Goal: Task Accomplishment & Management: Manage account settings

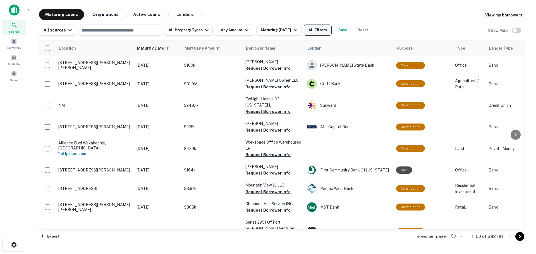
click at [310, 28] on button "All Filters" at bounding box center [318, 30] width 28 height 11
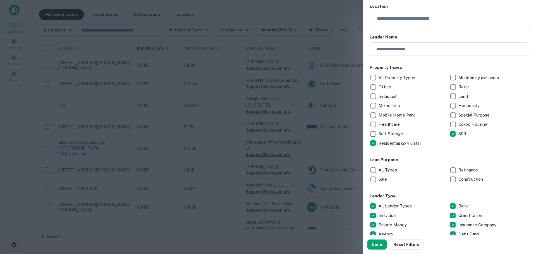
scroll to position [84, 0]
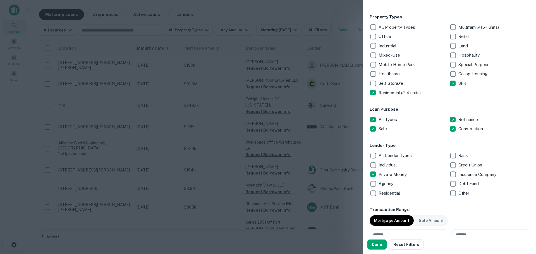
click at [460, 183] on p "Debt Fund" at bounding box center [468, 184] width 21 height 7
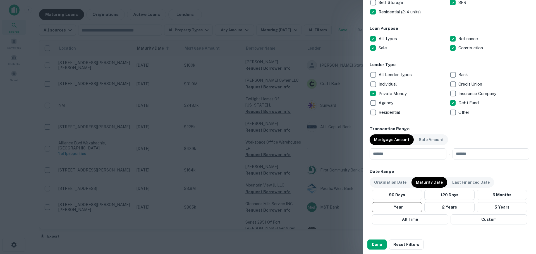
scroll to position [195, 0]
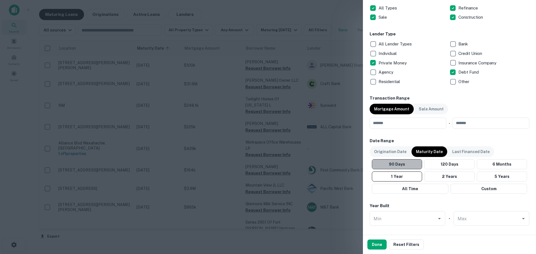
click at [397, 162] on button "90 Days" at bounding box center [397, 164] width 50 height 10
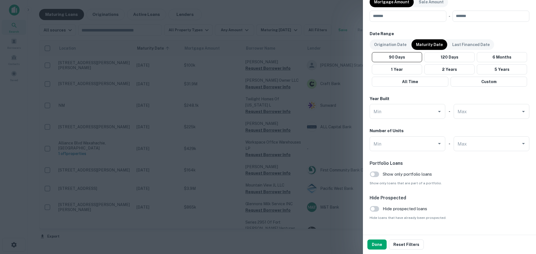
scroll to position [315, 0]
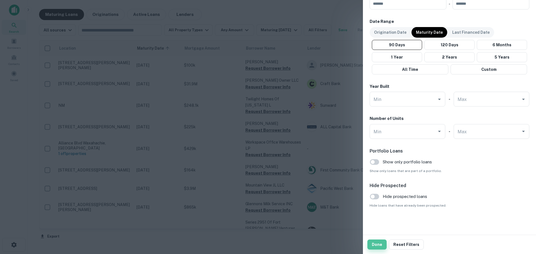
click at [377, 244] on button "Done" at bounding box center [376, 245] width 19 height 10
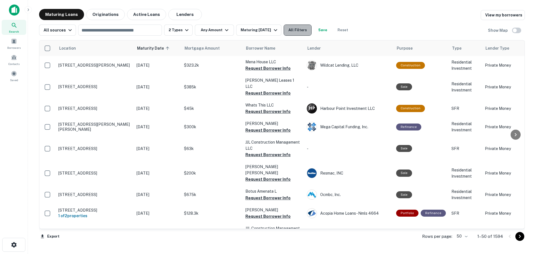
click at [307, 29] on button "All Filters" at bounding box center [298, 30] width 28 height 11
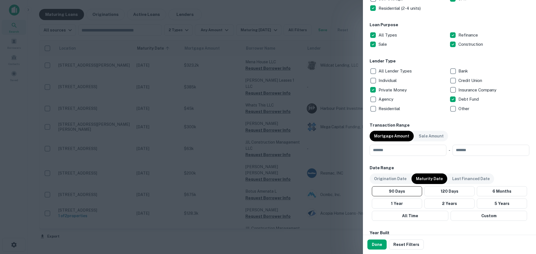
scroll to position [195, 0]
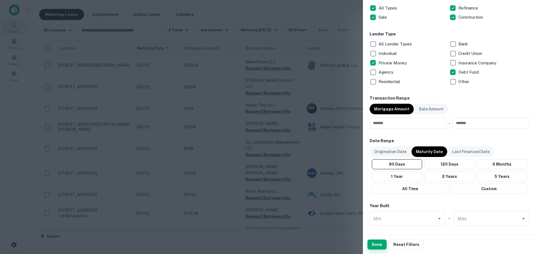
click at [382, 244] on button "Done" at bounding box center [376, 245] width 19 height 10
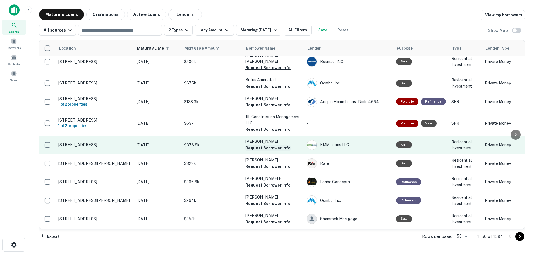
scroll to position [0, 0]
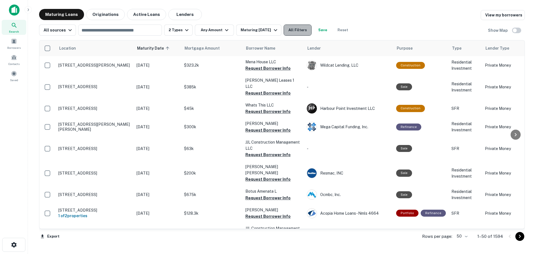
click at [295, 30] on button "All Filters" at bounding box center [298, 30] width 28 height 11
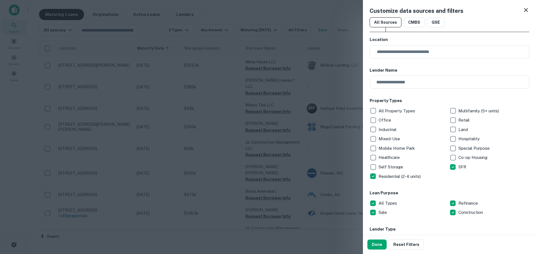
click at [345, 243] on div at bounding box center [268, 127] width 536 height 254
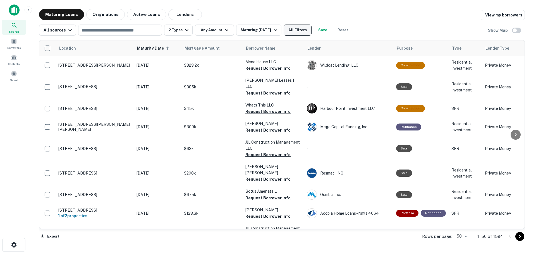
click at [295, 32] on button "All Filters" at bounding box center [298, 30] width 28 height 11
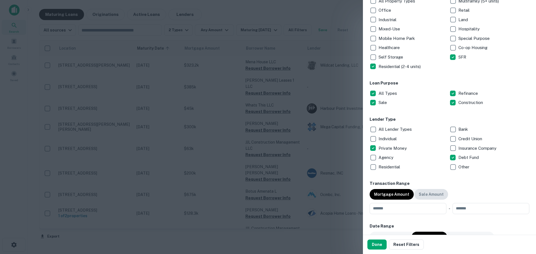
scroll to position [140, 0]
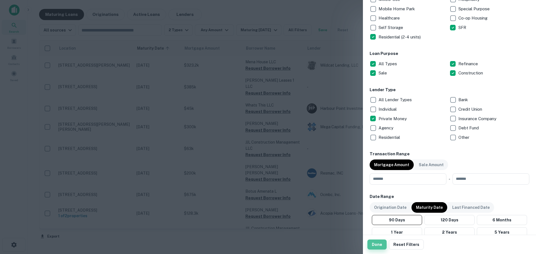
click at [374, 243] on button "Done" at bounding box center [376, 245] width 19 height 10
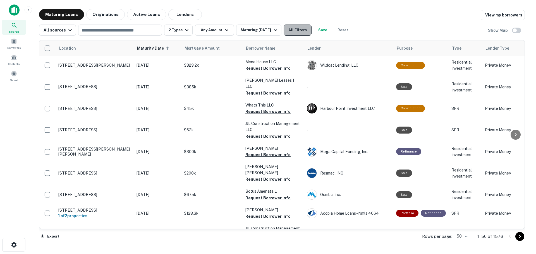
click at [293, 30] on button "All Filters" at bounding box center [298, 30] width 28 height 11
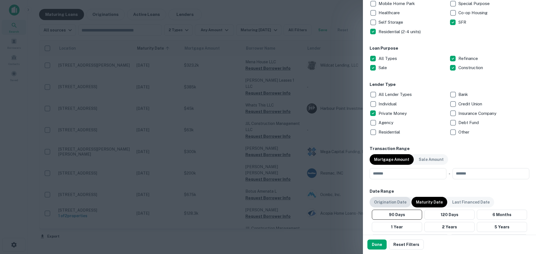
scroll to position [195, 0]
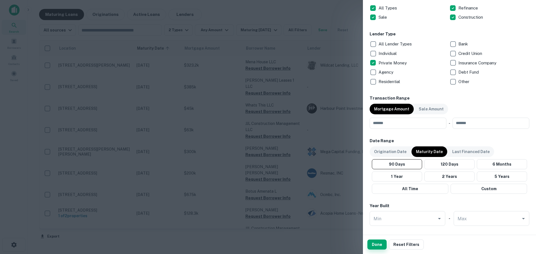
click at [377, 245] on button "Done" at bounding box center [376, 245] width 19 height 10
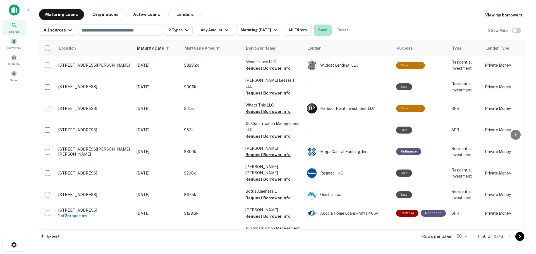
click at [326, 31] on button "Save" at bounding box center [323, 30] width 18 height 11
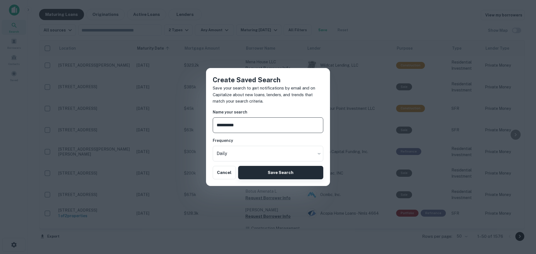
type input "**********"
click at [272, 171] on button "Save Search" at bounding box center [280, 172] width 85 height 13
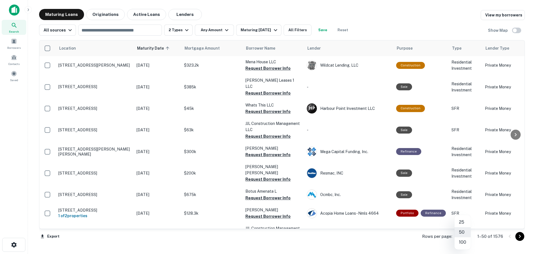
click at [461, 233] on body "Saved search created successfully Search Borrowers Contacts Saved Maturing Loan…" at bounding box center [268, 127] width 536 height 254
click at [463, 240] on li "100" at bounding box center [463, 243] width 16 height 10
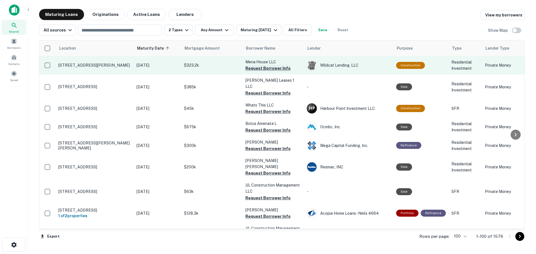
click at [284, 67] on button "Request Borrower Info" at bounding box center [267, 68] width 45 height 7
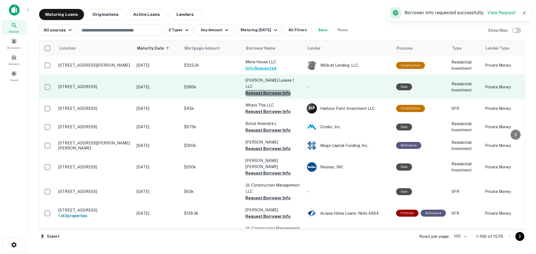
click at [278, 90] on button "Request Borrower Info" at bounding box center [267, 93] width 45 height 7
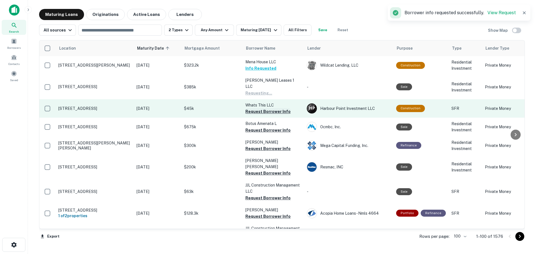
click at [278, 108] on button "Request Borrower Info" at bounding box center [267, 111] width 45 height 7
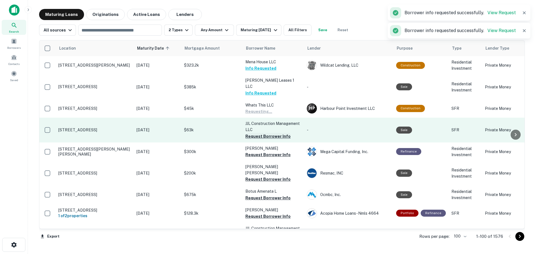
scroll to position [28, 0]
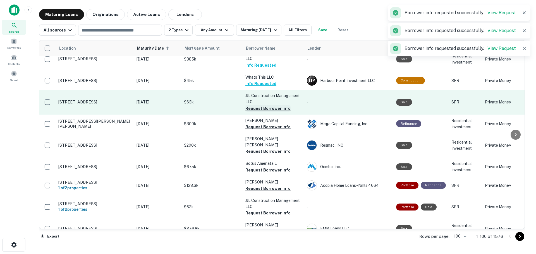
click at [278, 105] on button "Request Borrower Info" at bounding box center [267, 108] width 45 height 7
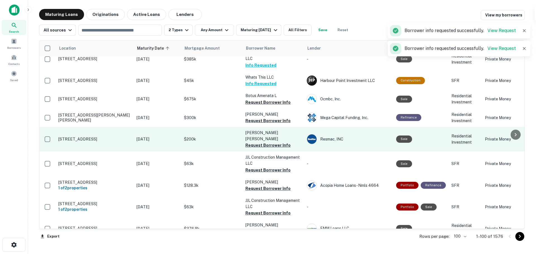
click at [281, 127] on td "[PERSON_NAME] [PERSON_NAME] Request Borrower Info" at bounding box center [273, 139] width 61 height 25
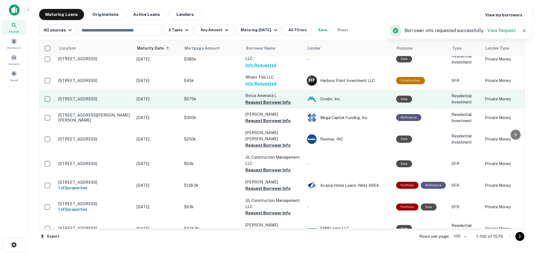
click at [282, 99] on button "Request Borrower Info" at bounding box center [267, 102] width 45 height 7
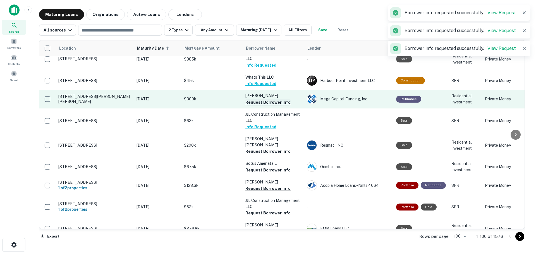
click at [282, 99] on button "Request Borrower Info" at bounding box center [267, 102] width 45 height 7
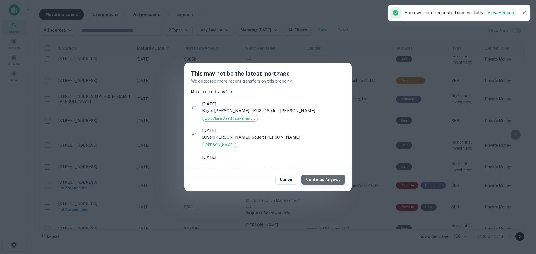
click at [331, 178] on button "Continue Anyway" at bounding box center [324, 180] width 44 height 10
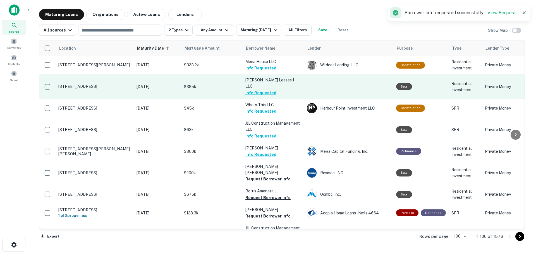
scroll to position [0, 0]
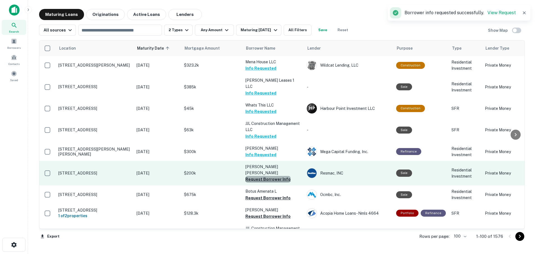
click at [281, 176] on button "Request Borrower Info" at bounding box center [267, 179] width 45 height 7
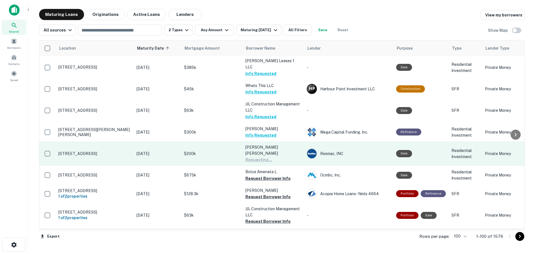
scroll to position [28, 0]
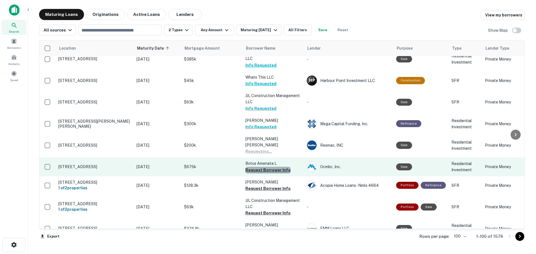
click at [273, 167] on button "Request Borrower Info" at bounding box center [267, 170] width 45 height 7
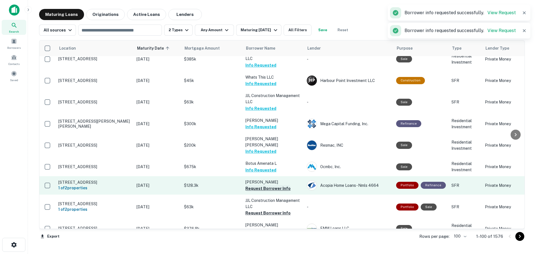
click at [269, 185] on button "Request Borrower Info" at bounding box center [267, 188] width 45 height 7
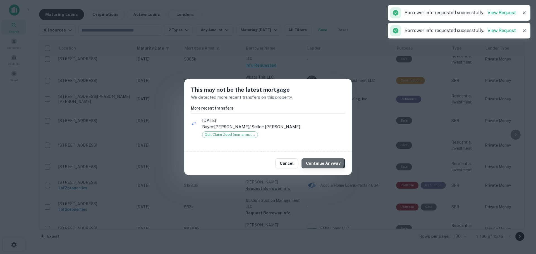
click at [317, 162] on button "Continue Anyway" at bounding box center [324, 164] width 44 height 10
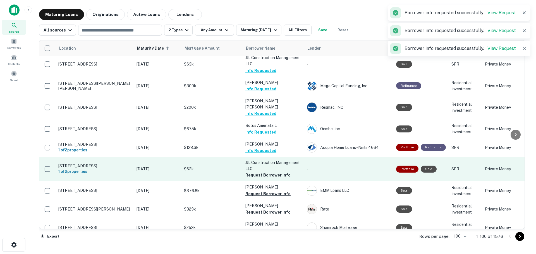
scroll to position [84, 0]
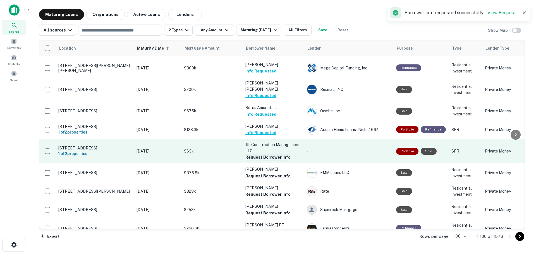
click at [273, 154] on button "Request Borrower Info" at bounding box center [267, 157] width 45 height 7
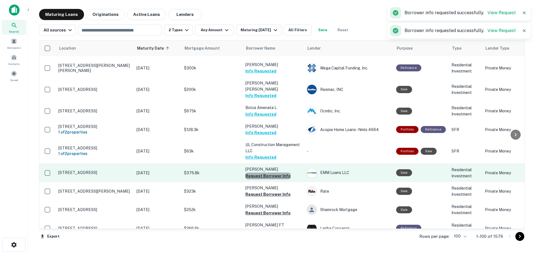
click at [281, 173] on button "Request Borrower Info" at bounding box center [267, 176] width 45 height 7
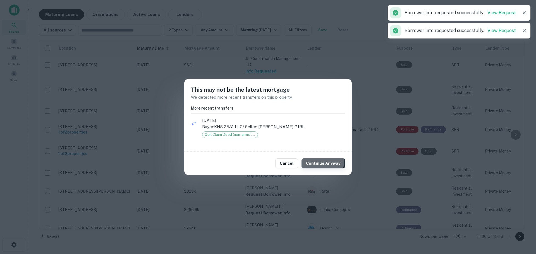
click at [323, 162] on button "Continue Anyway" at bounding box center [324, 164] width 44 height 10
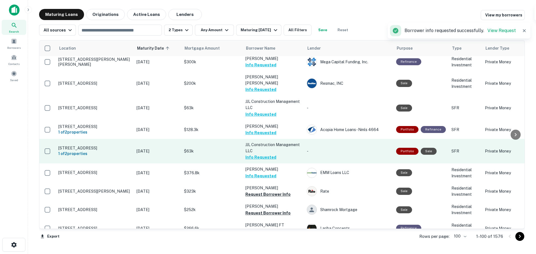
scroll to position [78, 0]
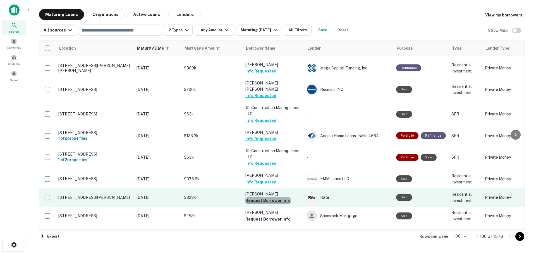
click at [271, 197] on button "Request Borrower Info" at bounding box center [267, 200] width 45 height 7
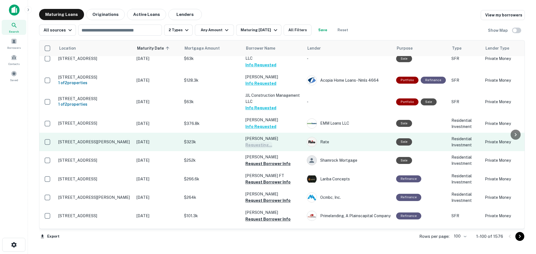
scroll to position [133, 0]
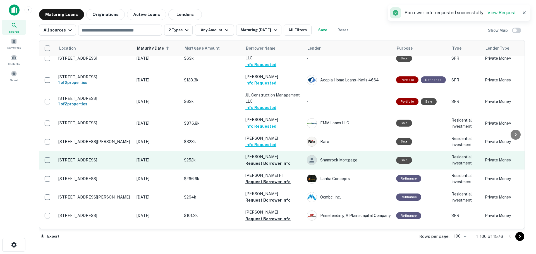
click at [277, 160] on button "Request Borrower Info" at bounding box center [267, 163] width 45 height 7
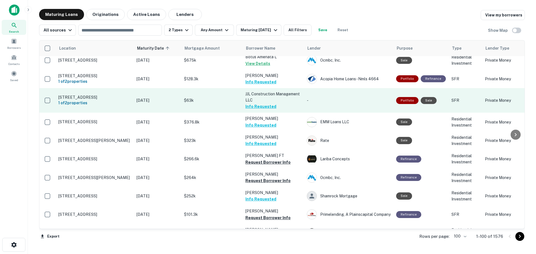
scroll to position [161, 0]
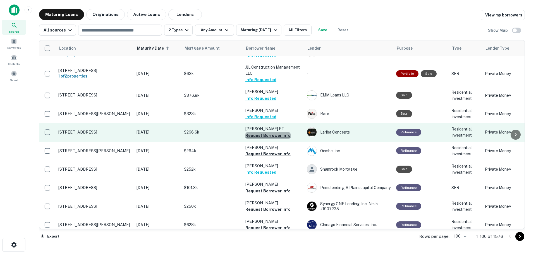
click at [281, 132] on button "Request Borrower Info" at bounding box center [267, 135] width 45 height 7
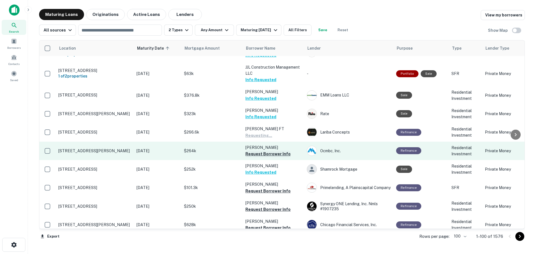
click at [279, 151] on button "Request Borrower Info" at bounding box center [267, 154] width 45 height 7
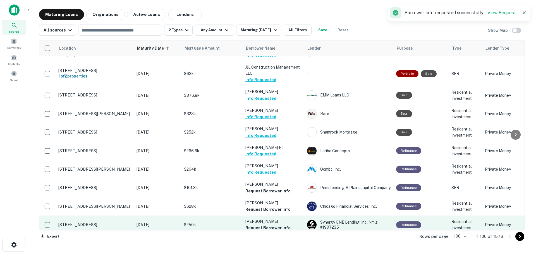
scroll to position [189, 0]
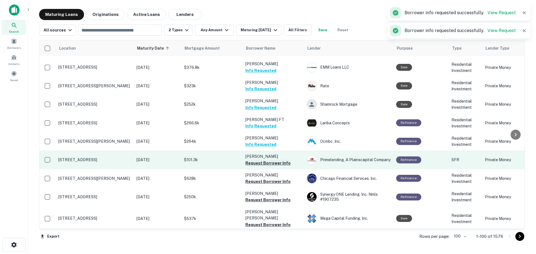
click at [277, 160] on button "Request Borrower Info" at bounding box center [267, 163] width 45 height 7
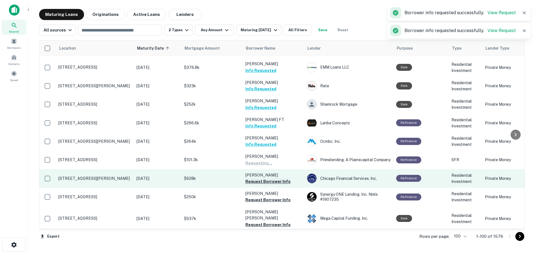
click at [279, 178] on button "Request Borrower Info" at bounding box center [267, 181] width 45 height 7
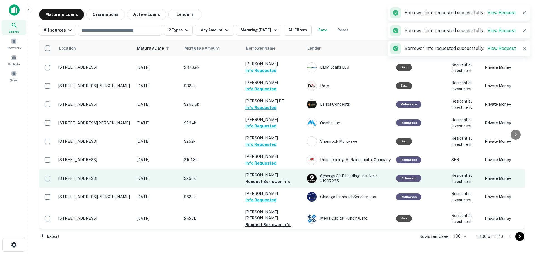
scroll to position [217, 0]
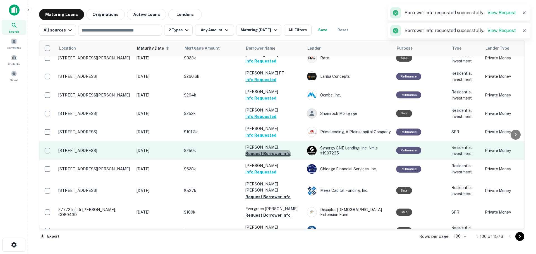
click at [276, 150] on button "Request Borrower Info" at bounding box center [267, 153] width 45 height 7
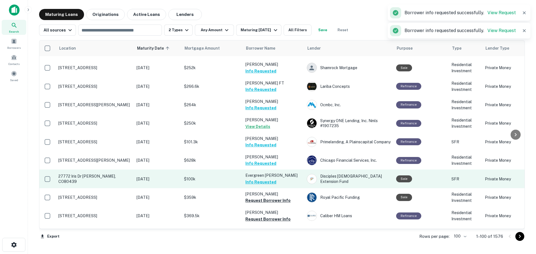
scroll to position [245, 0]
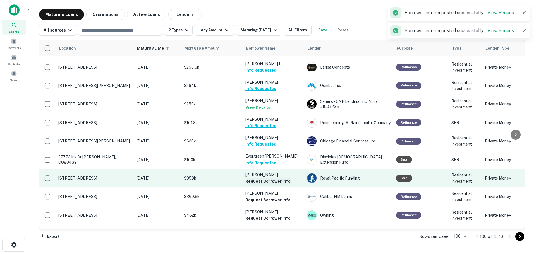
click at [280, 178] on button "Request Borrower Info" at bounding box center [267, 181] width 45 height 7
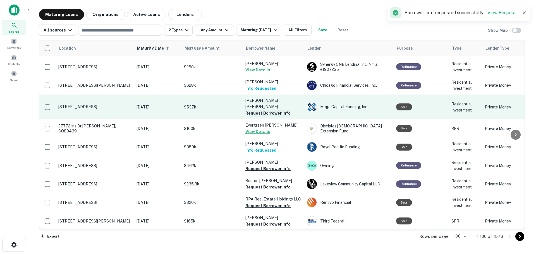
click at [279, 110] on button "Request Borrower Info" at bounding box center [267, 113] width 45 height 7
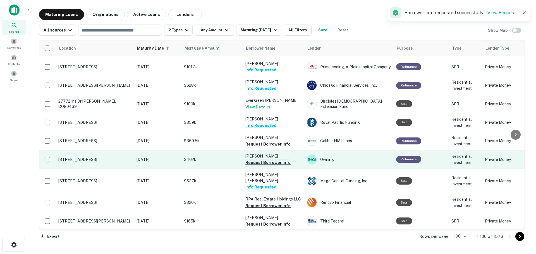
click at [286, 159] on button "Request Borrower Info" at bounding box center [267, 162] width 45 height 7
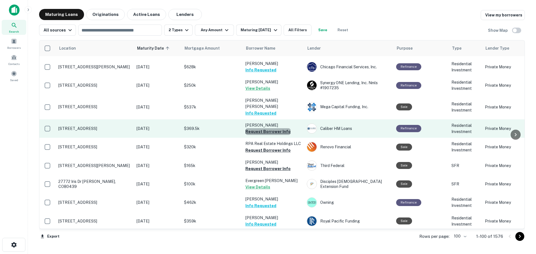
click at [277, 128] on button "Request Borrower Info" at bounding box center [267, 131] width 45 height 7
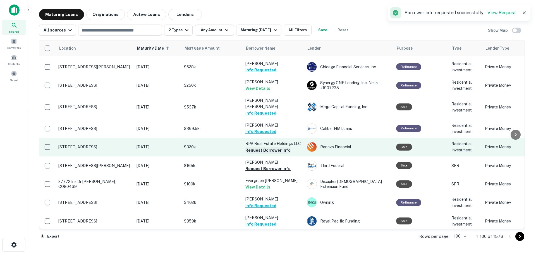
click at [280, 147] on button "Request Borrower Info" at bounding box center [267, 150] width 45 height 7
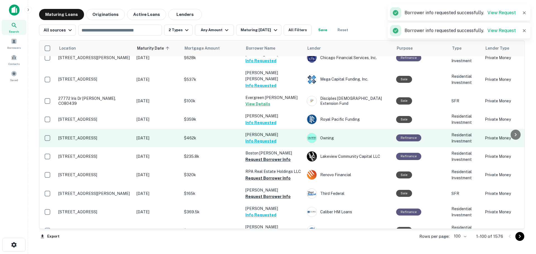
scroll to position [329, 0]
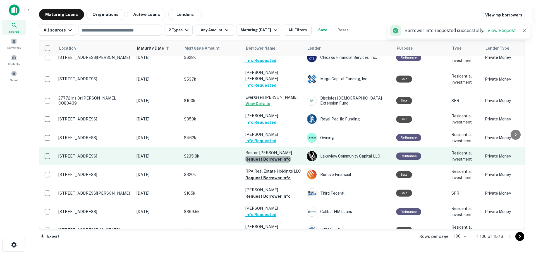
click at [280, 156] on button "Request Borrower Info" at bounding box center [267, 159] width 45 height 7
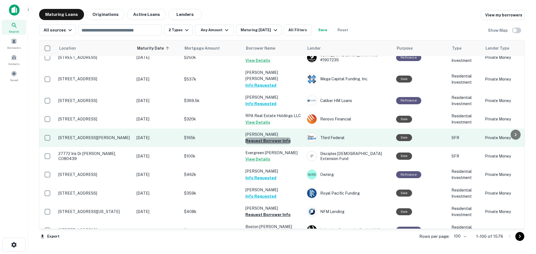
click at [282, 138] on button "Request Borrower Info" at bounding box center [267, 141] width 45 height 7
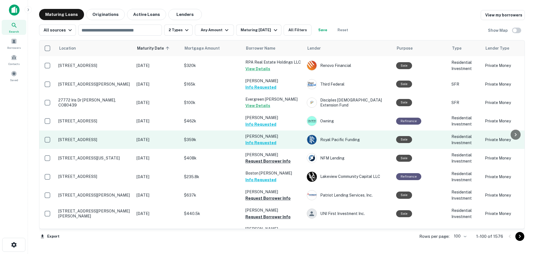
scroll to position [385, 0]
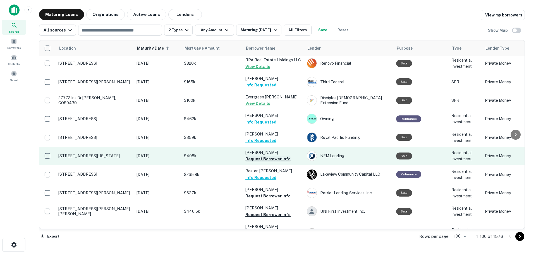
click at [271, 156] on button "Request Borrower Info" at bounding box center [267, 159] width 45 height 7
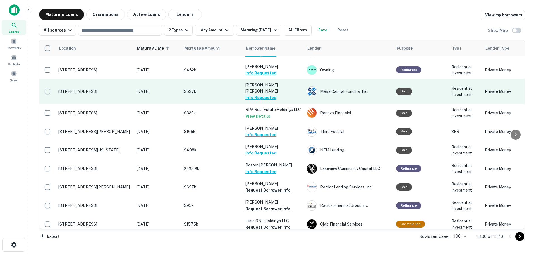
scroll to position [447, 0]
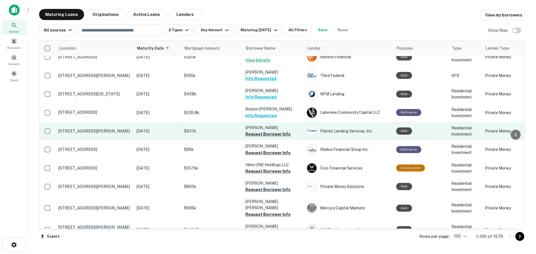
click at [282, 131] on button "Request Borrower Info" at bounding box center [267, 134] width 45 height 7
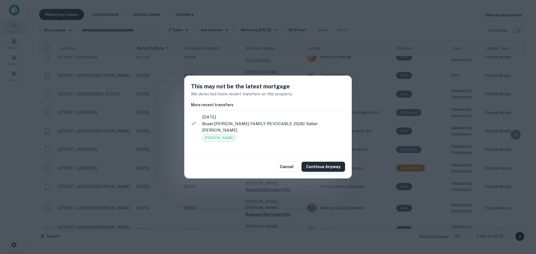
click at [316, 167] on button "Continue Anyway" at bounding box center [324, 167] width 44 height 10
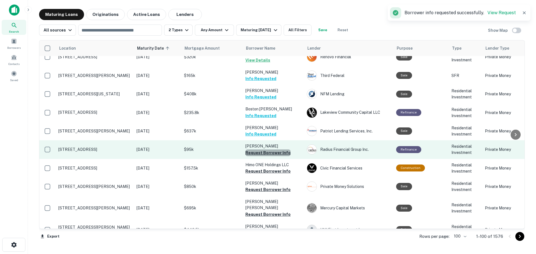
click at [281, 150] on button "Request Borrower Info" at bounding box center [267, 153] width 45 height 7
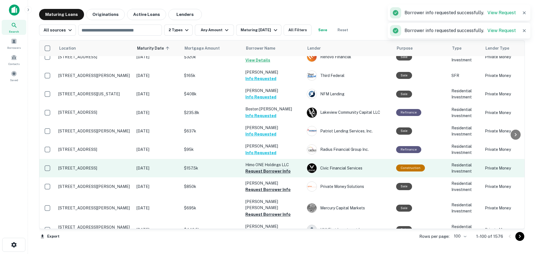
click at [281, 168] on button "Request Borrower Info" at bounding box center [267, 171] width 45 height 7
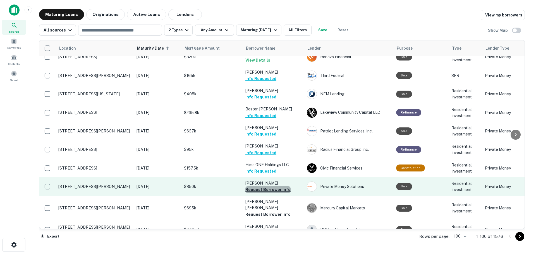
click at [278, 186] on button "Request Borrower Info" at bounding box center [267, 189] width 45 height 7
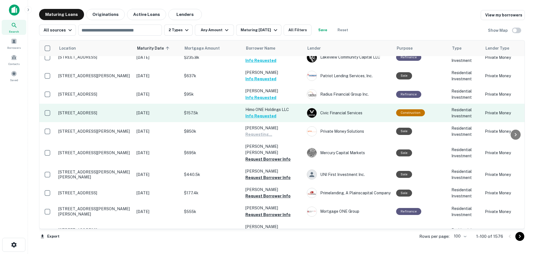
scroll to position [503, 0]
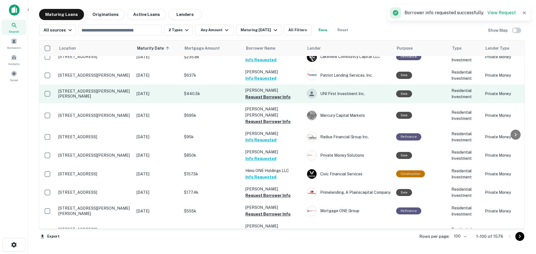
click at [280, 94] on button "Request Borrower Info" at bounding box center [267, 97] width 45 height 7
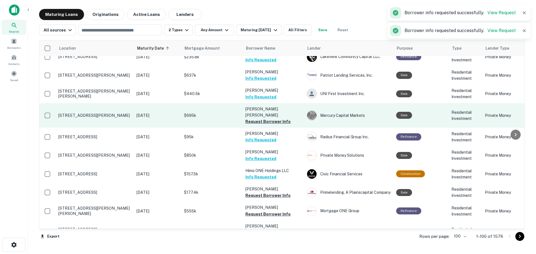
click at [287, 103] on td "[PERSON_NAME] [PERSON_NAME] Request Borrower Info" at bounding box center [273, 115] width 61 height 25
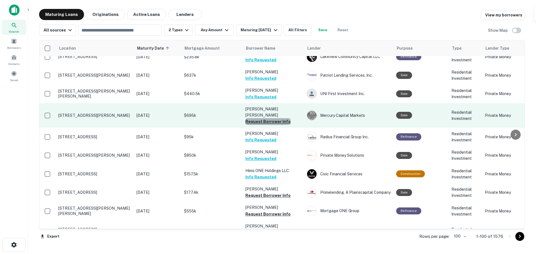
click at [273, 118] on button "Request Borrower Info" at bounding box center [267, 121] width 45 height 7
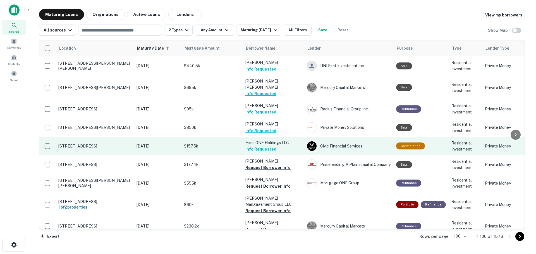
scroll to position [558, 0]
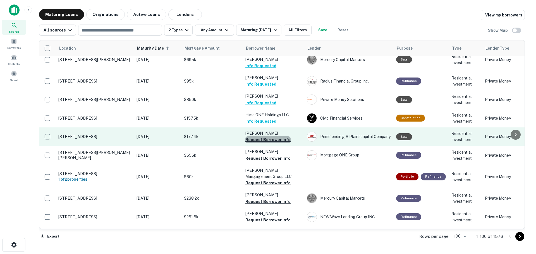
click at [275, 137] on button "Request Borrower Info" at bounding box center [267, 140] width 45 height 7
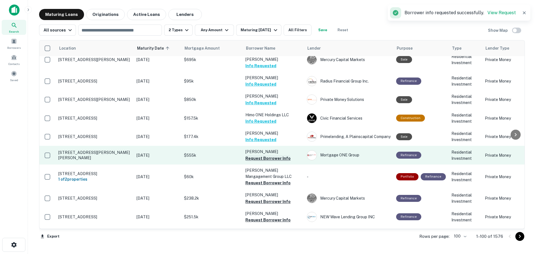
click at [272, 155] on button "Request Borrower Info" at bounding box center [267, 158] width 45 height 7
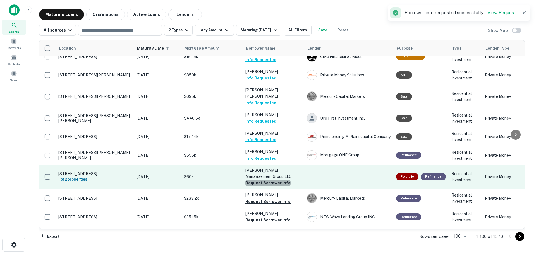
click at [279, 180] on button "Request Borrower Info" at bounding box center [267, 183] width 45 height 7
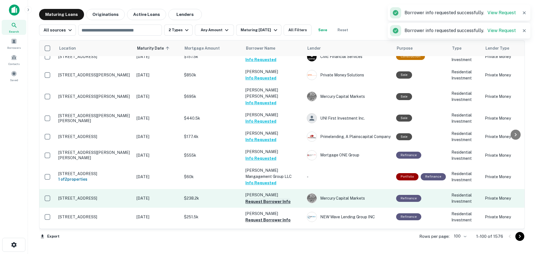
click at [278, 198] on button "Request Borrower Info" at bounding box center [267, 201] width 45 height 7
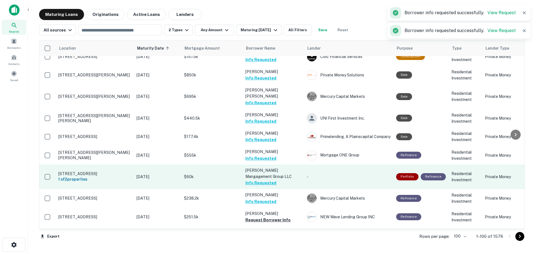
scroll to position [614, 0]
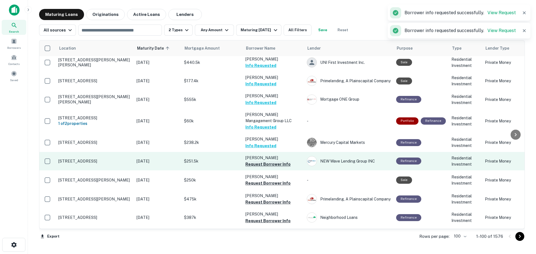
click at [273, 161] on button "Request Borrower Info" at bounding box center [267, 164] width 45 height 7
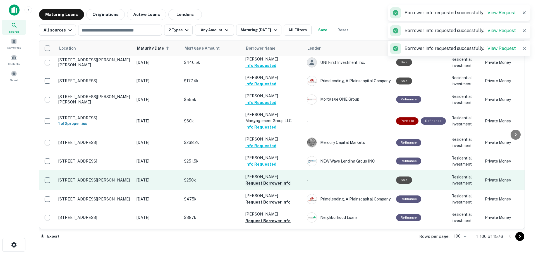
click at [276, 180] on button "Request Borrower Info" at bounding box center [267, 183] width 45 height 7
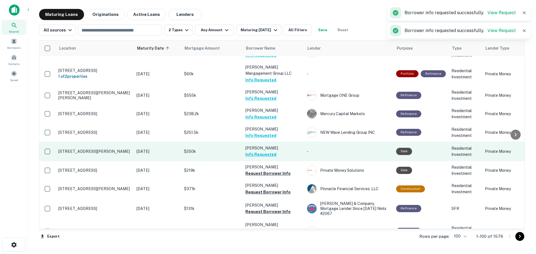
scroll to position [670, 0]
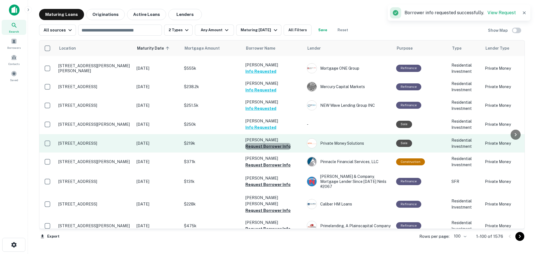
click at [272, 143] on button "Request Borrower Info" at bounding box center [267, 146] width 45 height 7
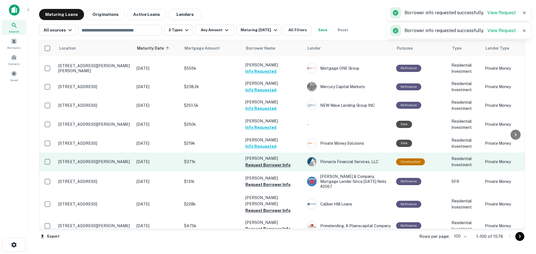
click at [282, 162] on button "Request Borrower Info" at bounding box center [267, 165] width 45 height 7
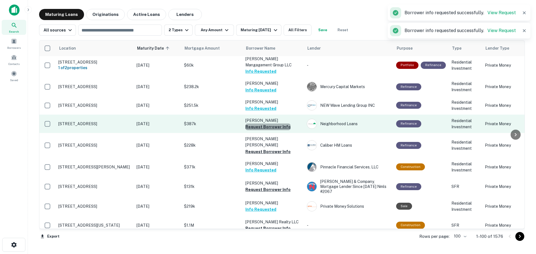
click at [280, 124] on button "Request Borrower Info" at bounding box center [267, 127] width 45 height 7
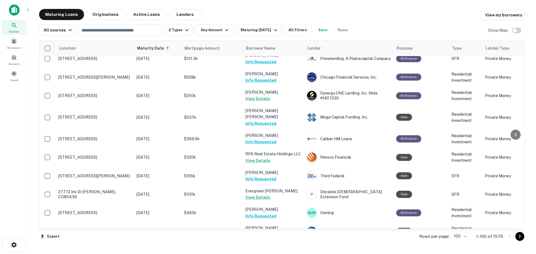
scroll to position [0, 0]
